Goal: Obtain resource: Download file/media

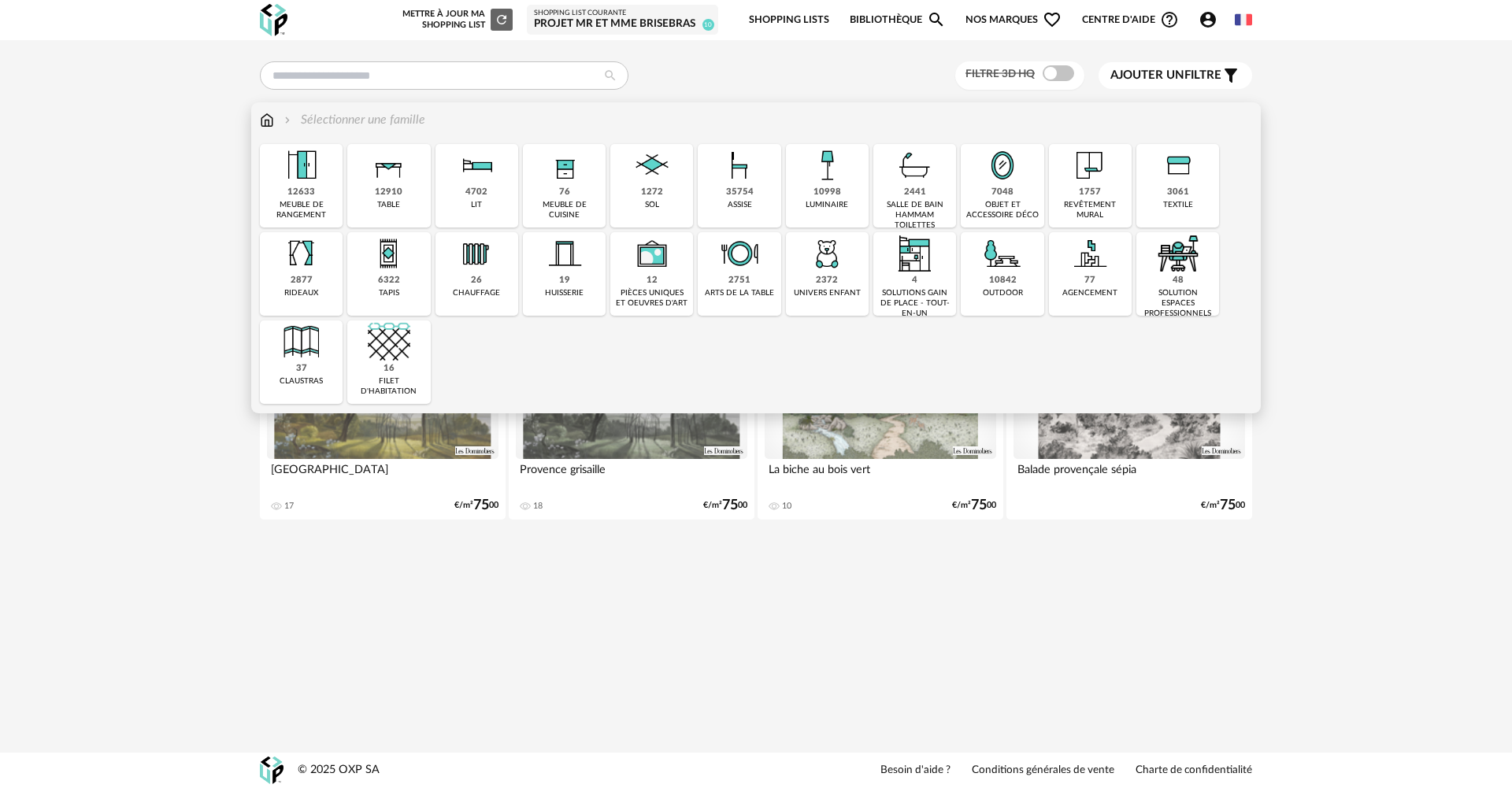
click at [756, 200] on div "35754 assise" at bounding box center [739, 185] width 83 height 84
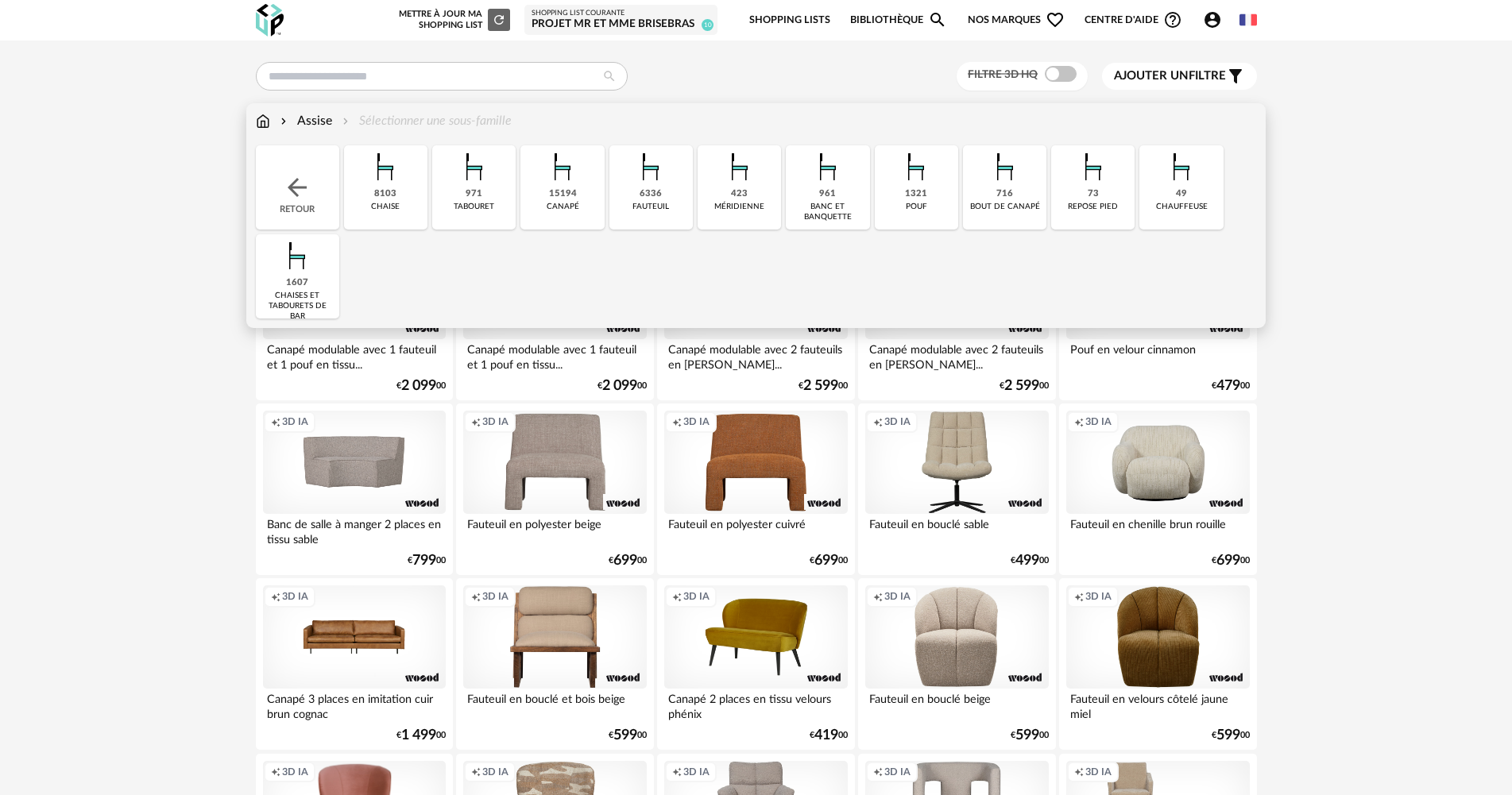
click at [664, 187] on img at bounding box center [651, 167] width 43 height 43
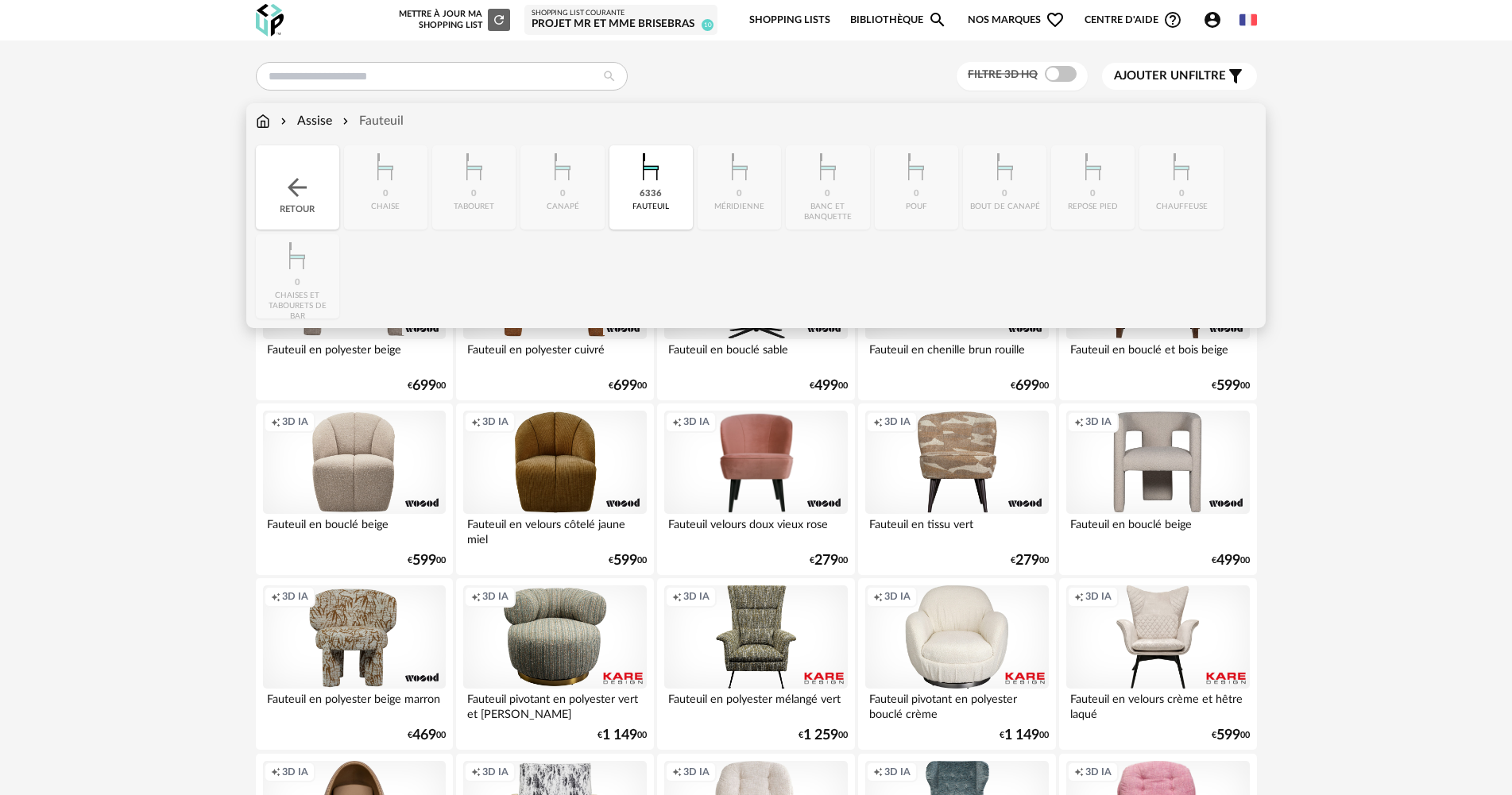
click at [654, 184] on img at bounding box center [651, 167] width 43 height 43
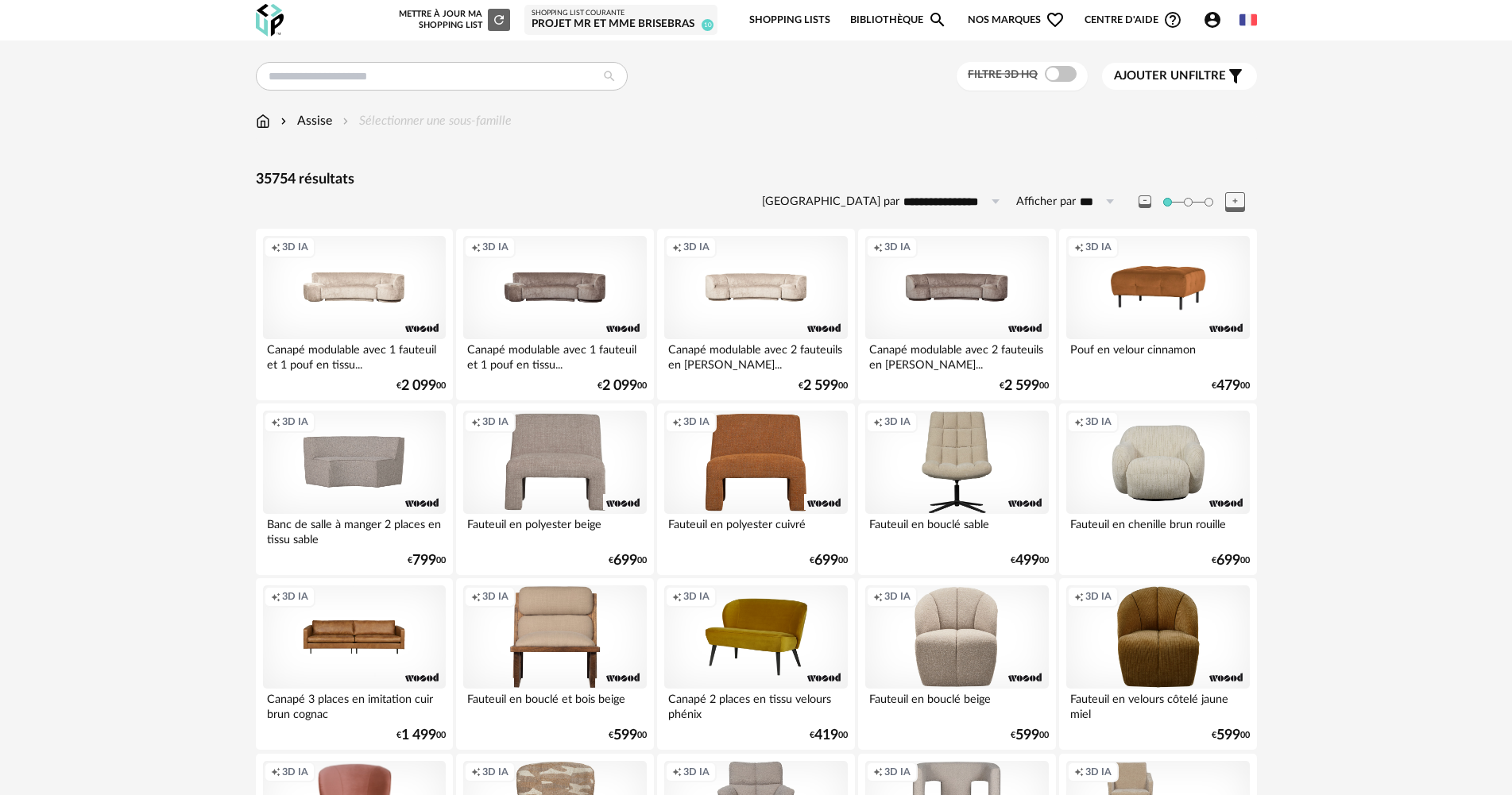
click at [1067, 75] on span at bounding box center [1060, 74] width 32 height 16
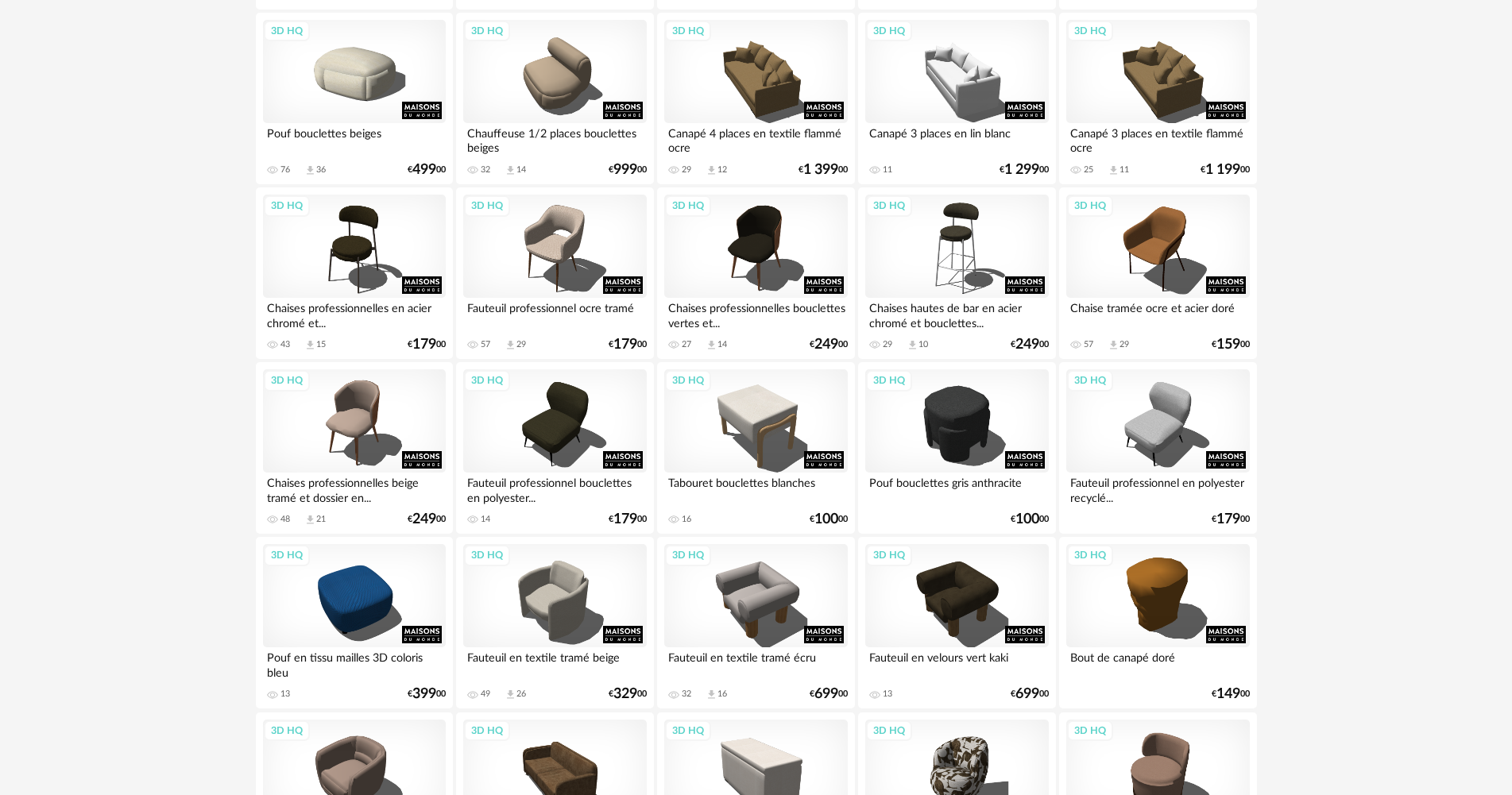
scroll to position [1827, 0]
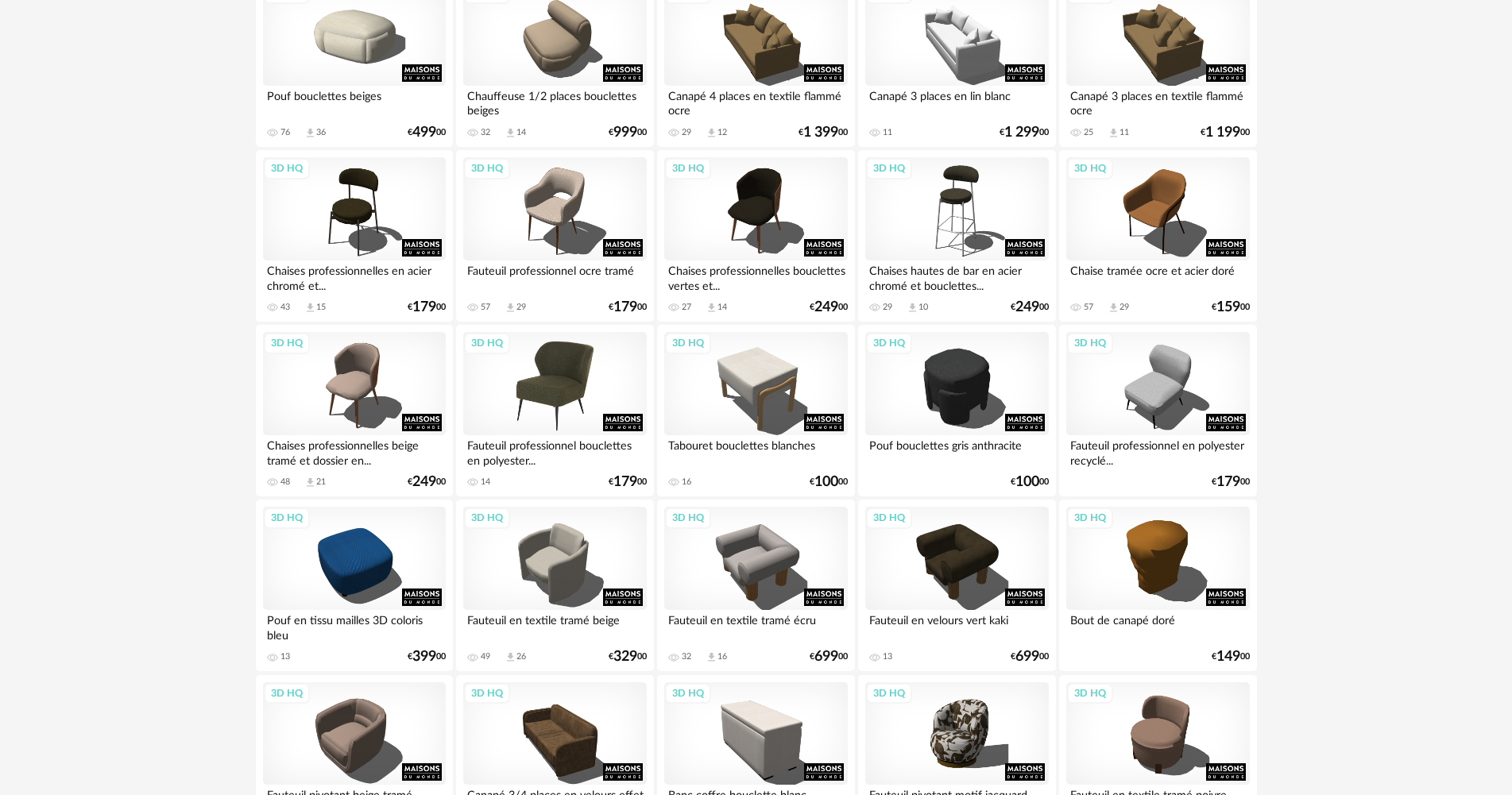
click at [541, 395] on div "3D HQ" at bounding box center [555, 383] width 182 height 103
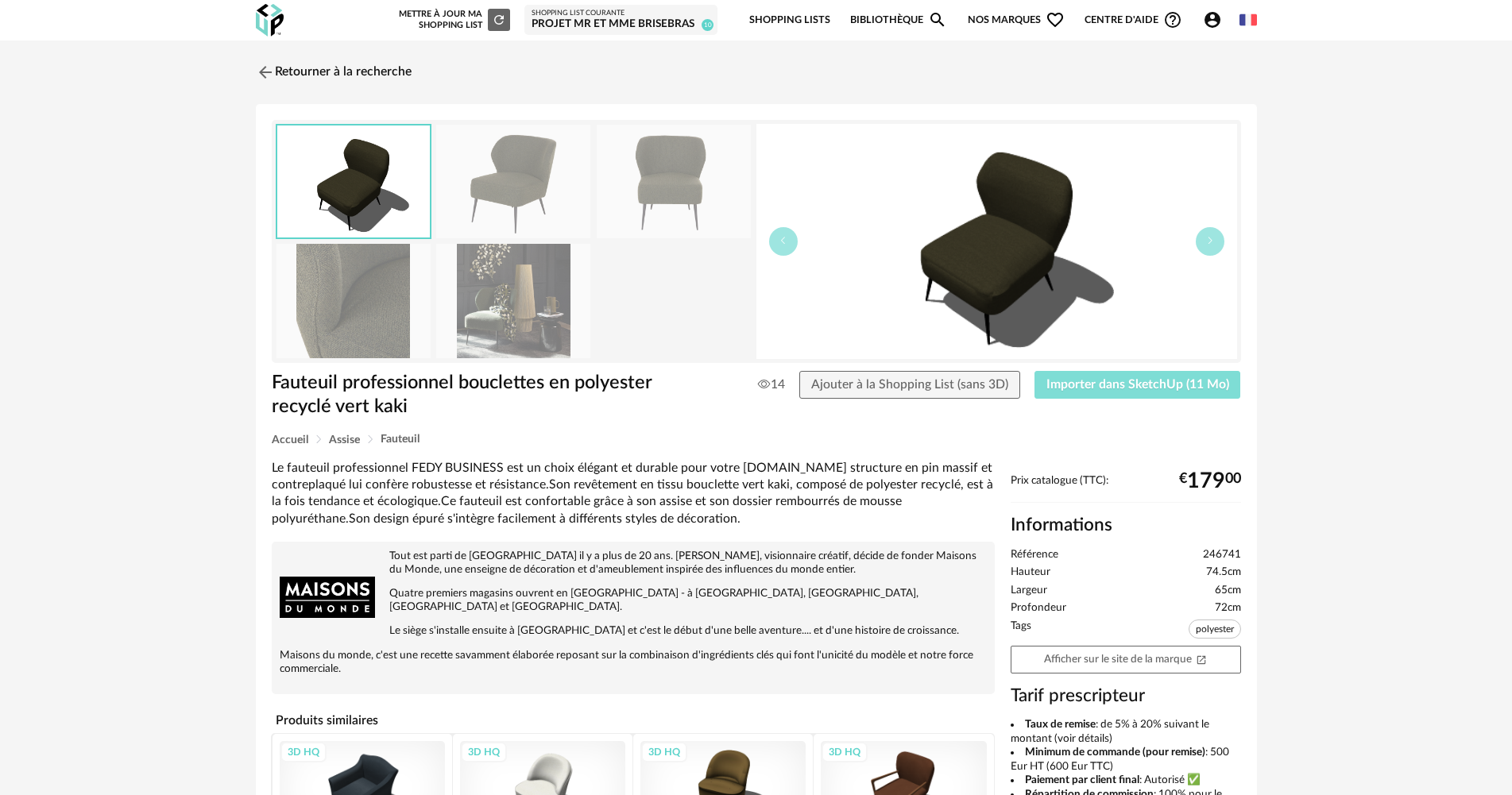
click at [1123, 389] on span "Importer dans SketchUp (11 Mo)" at bounding box center [1138, 384] width 182 height 13
click at [265, 70] on img at bounding box center [264, 72] width 23 height 23
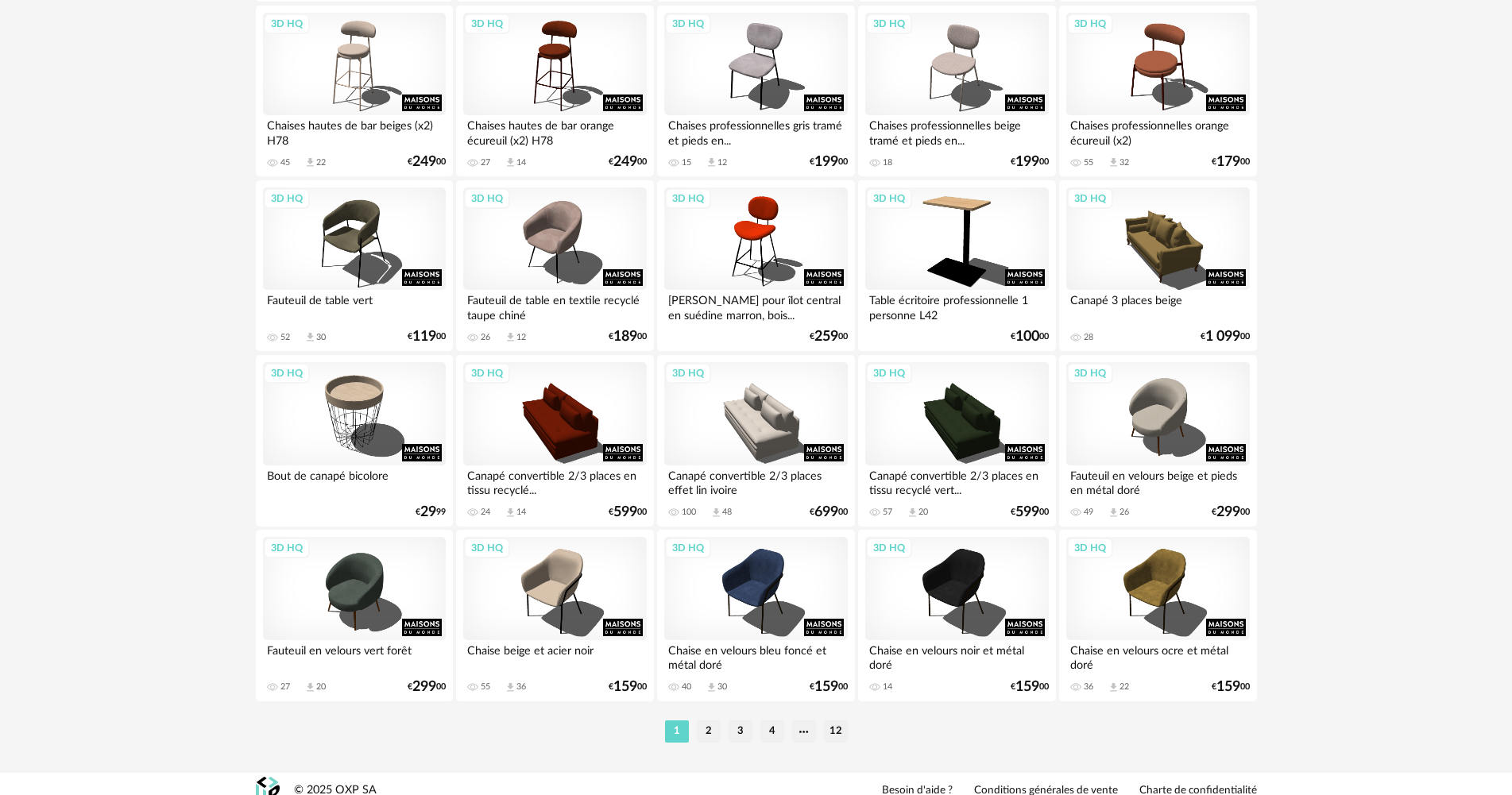
scroll to position [3034, 0]
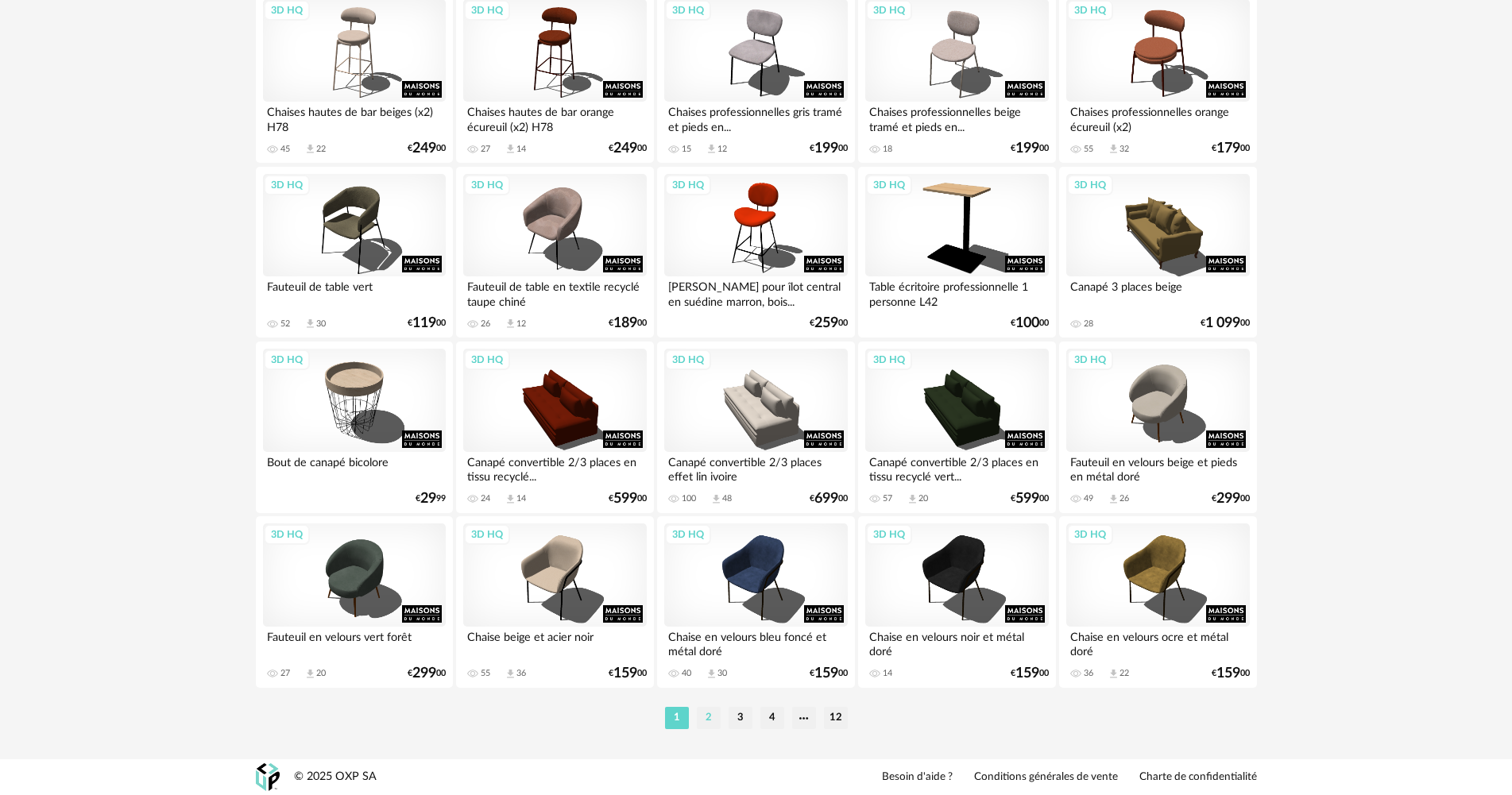
click at [706, 720] on li "2" at bounding box center [708, 717] width 24 height 22
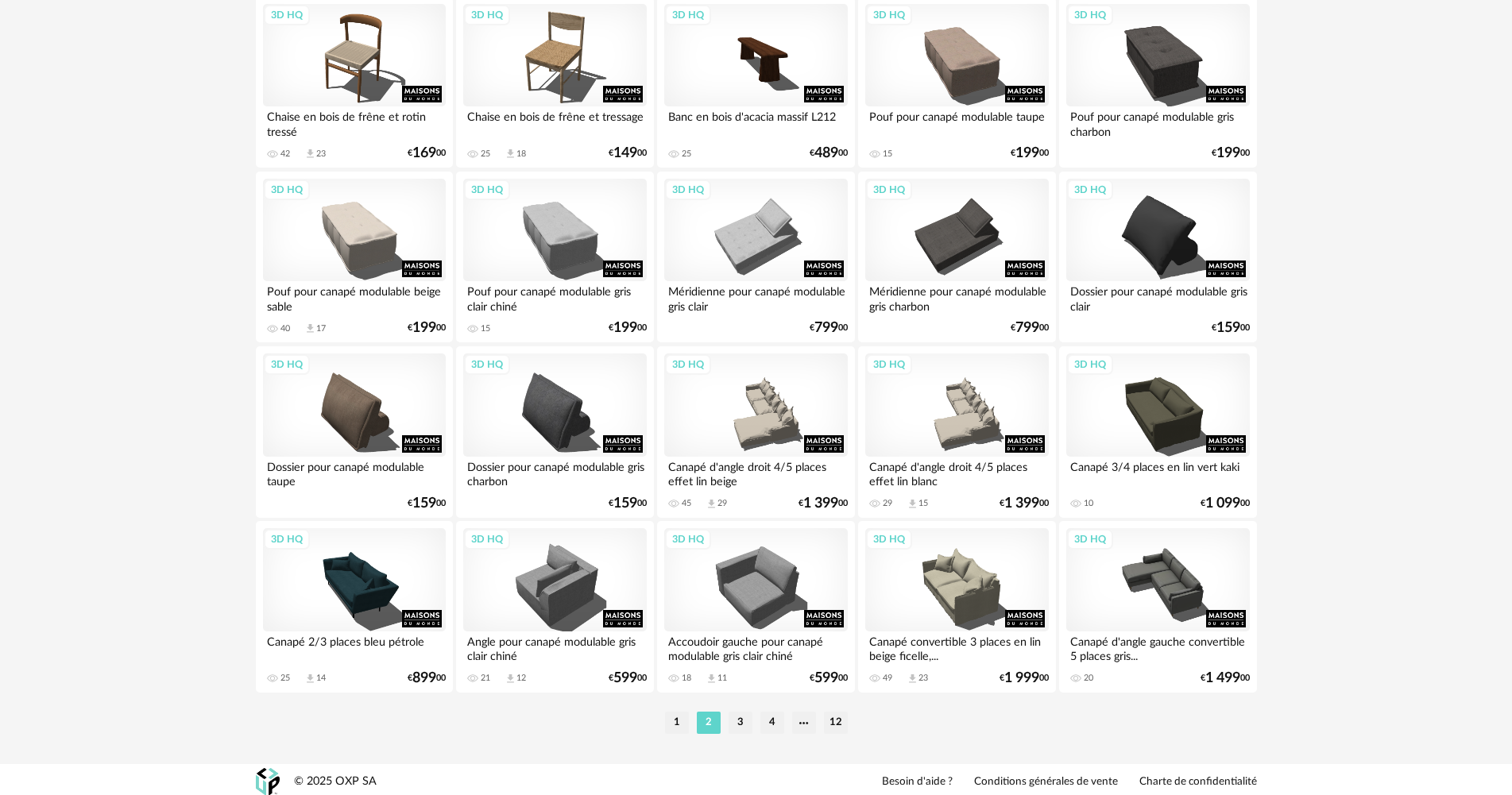
scroll to position [3034, 0]
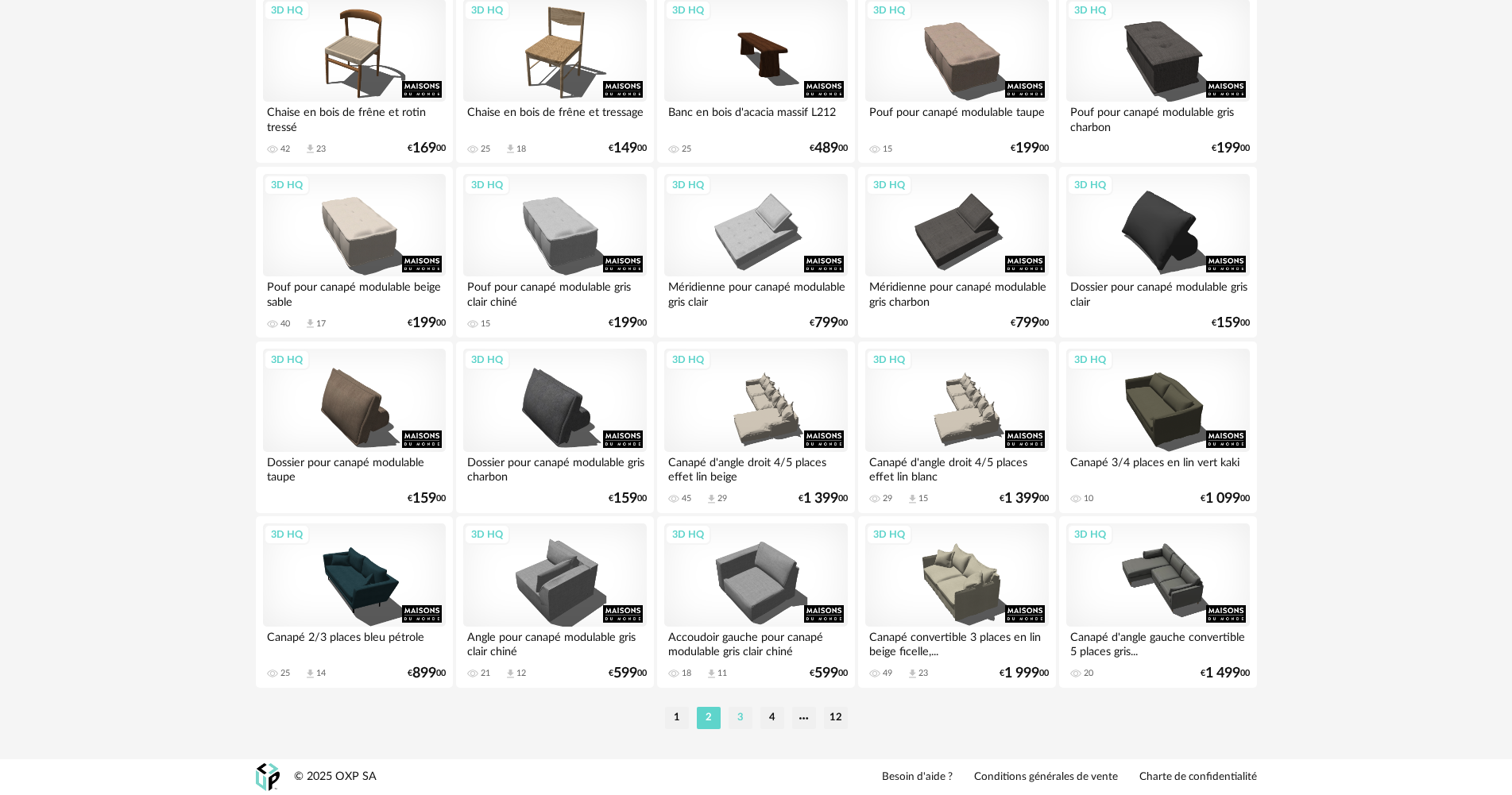
click at [740, 721] on li "3" at bounding box center [740, 717] width 24 height 22
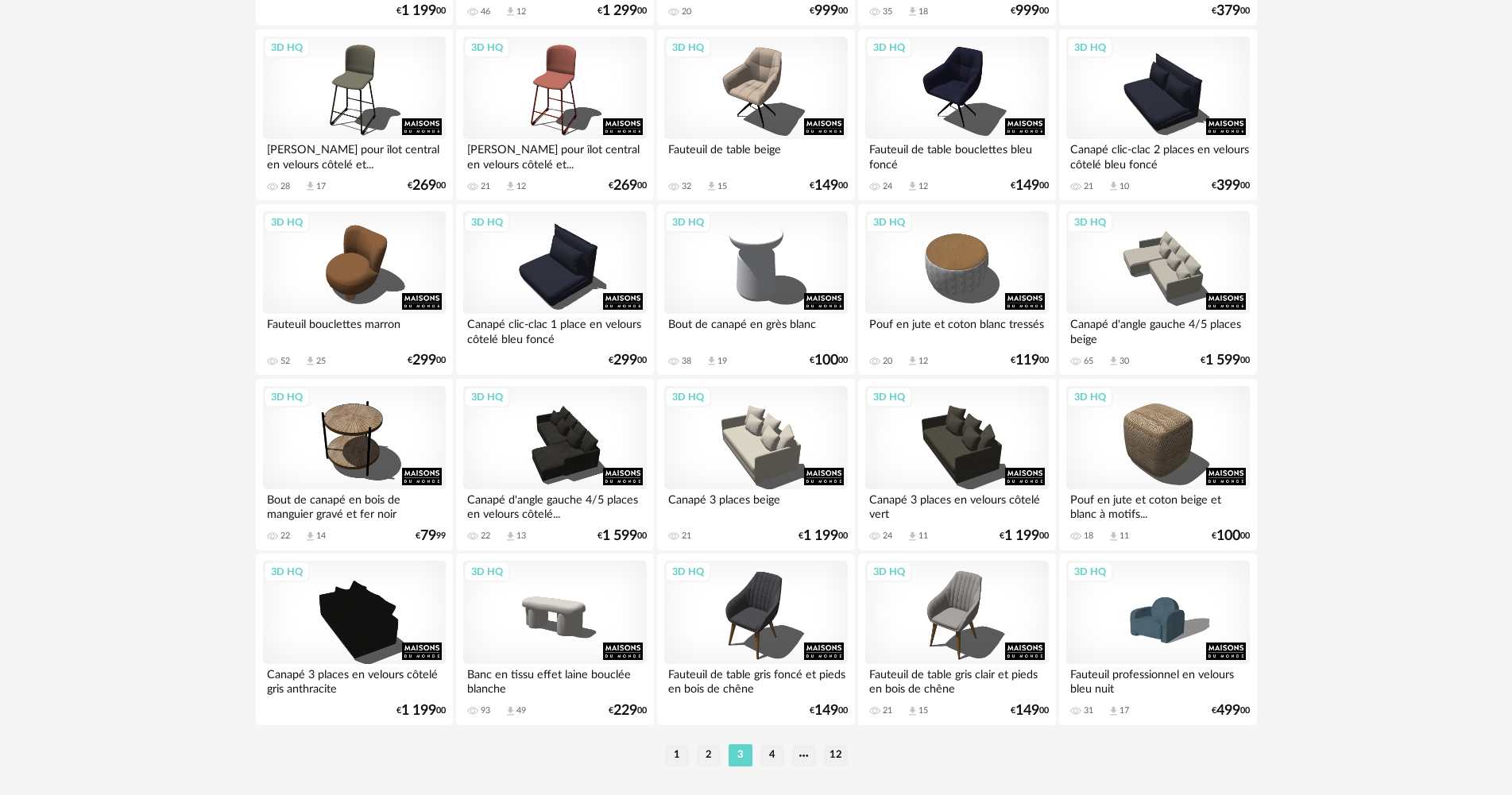
scroll to position [3034, 0]
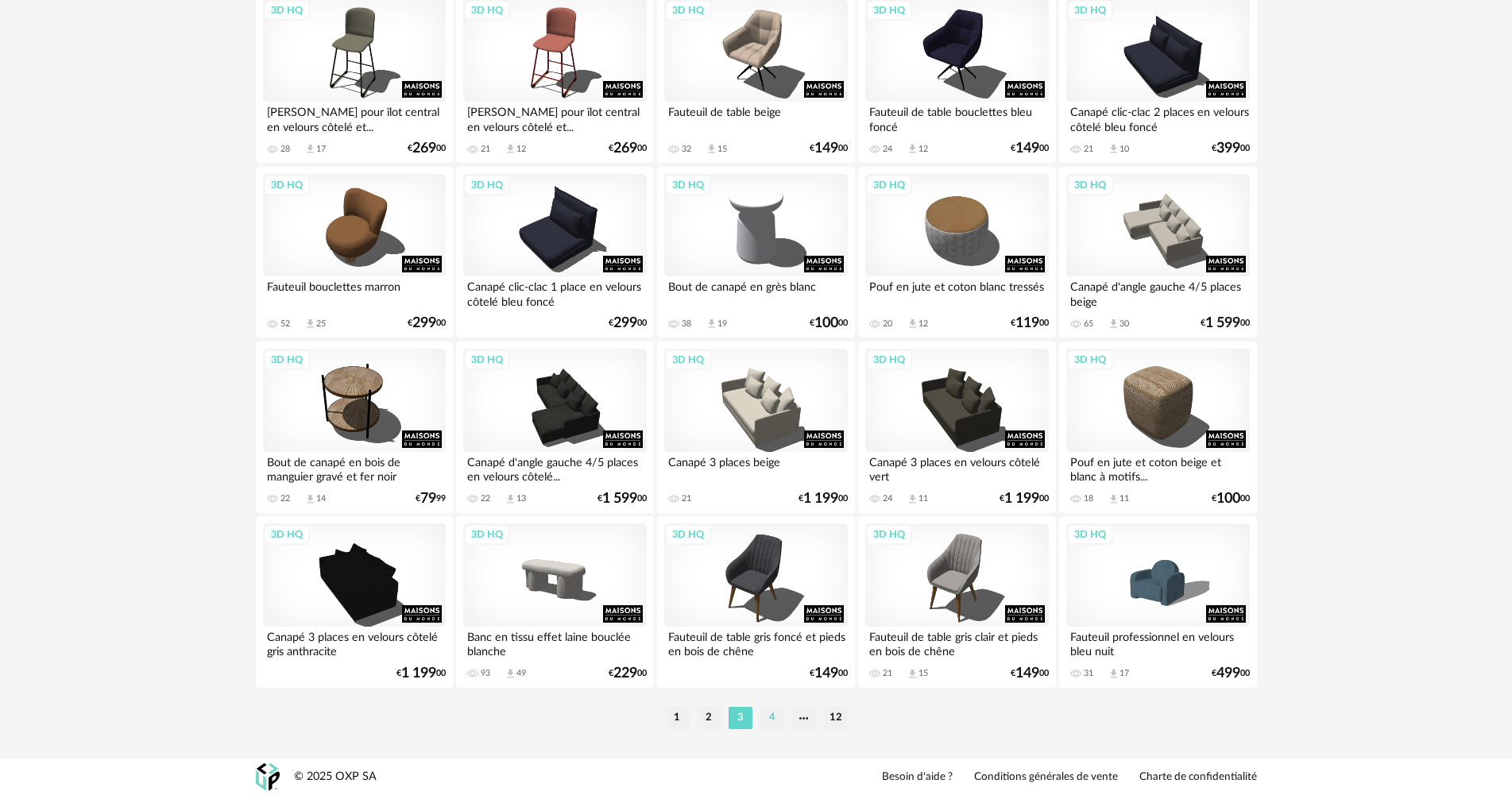
click at [771, 711] on li "4" at bounding box center [772, 717] width 24 height 22
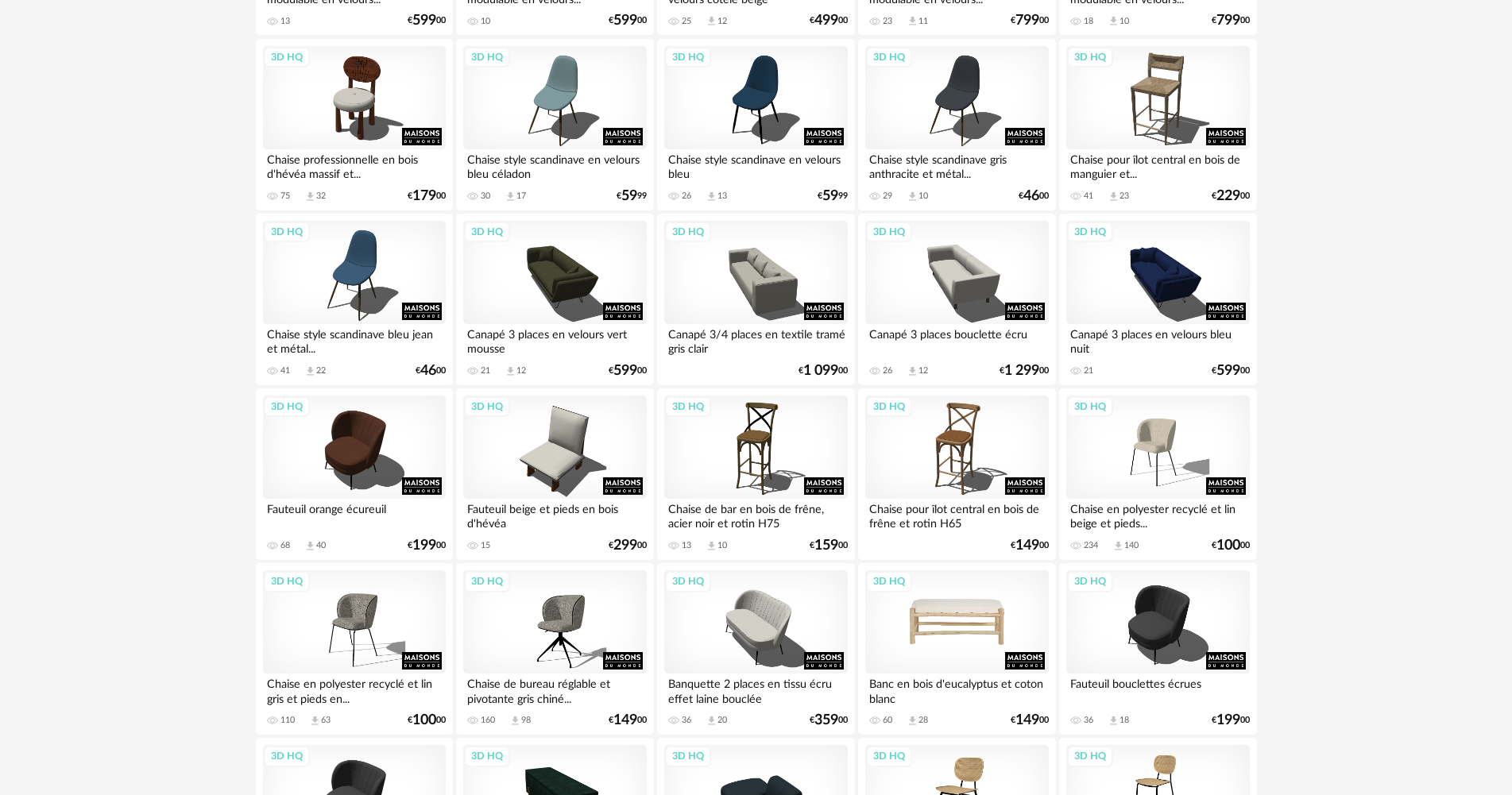
scroll to position [1271, 0]
